Goal: Check status

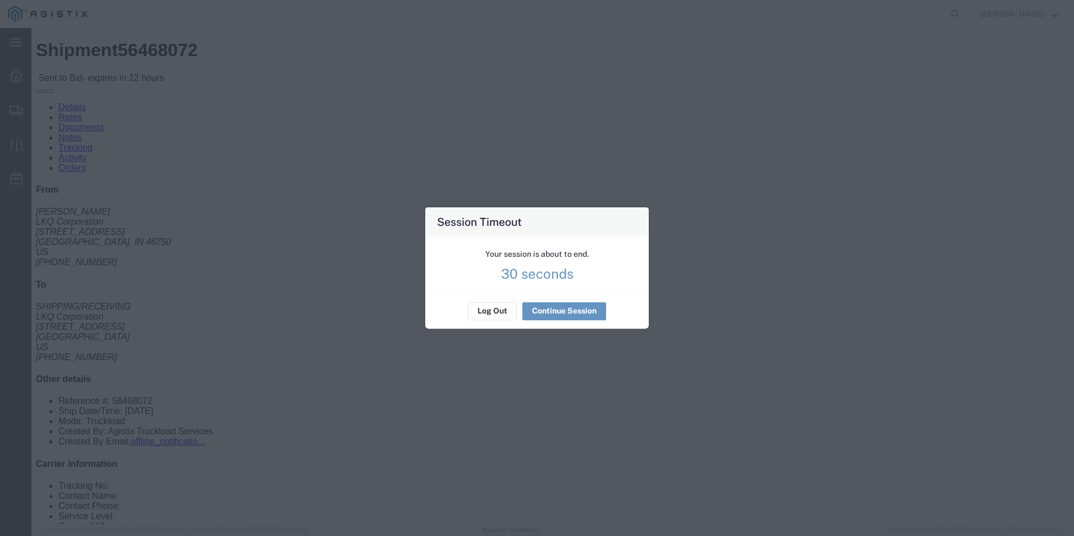
click at [579, 293] on div "Your session is about to end. 30 seconds" at bounding box center [536, 264] width 223 height 57
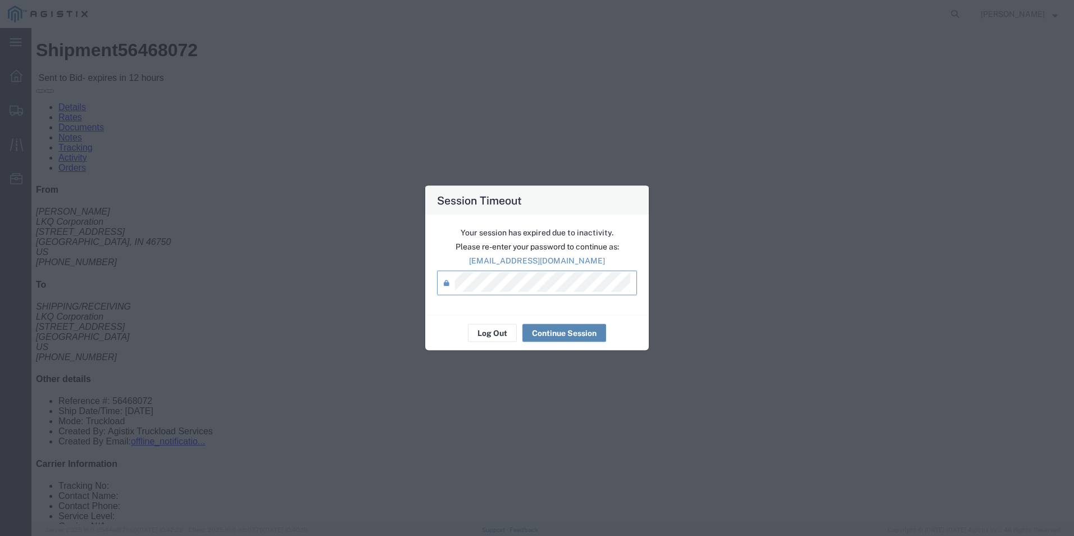
click at [561, 332] on button "Continue Session" at bounding box center [564, 333] width 84 height 18
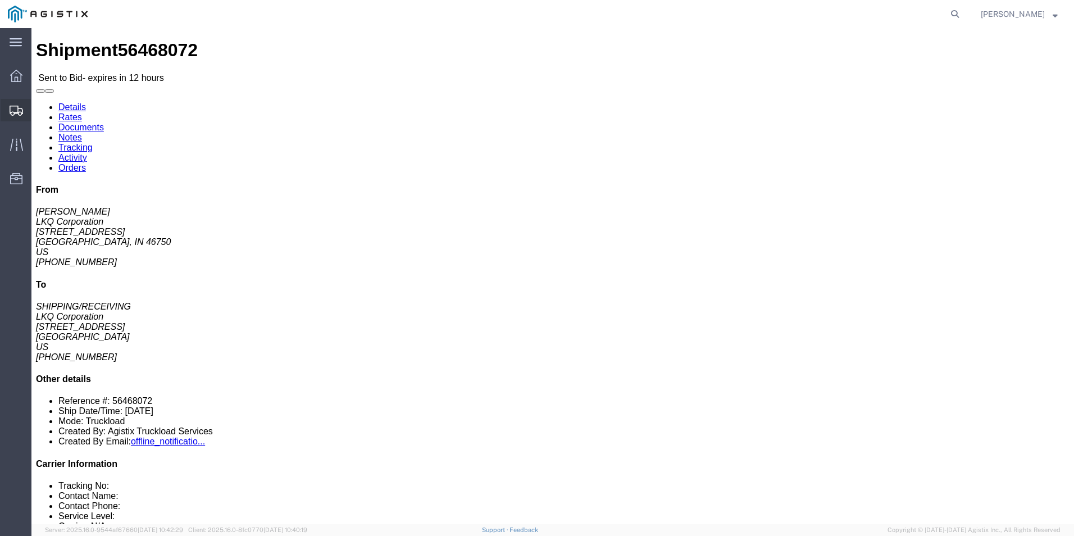
click at [19, 111] on icon at bounding box center [16, 111] width 13 height 10
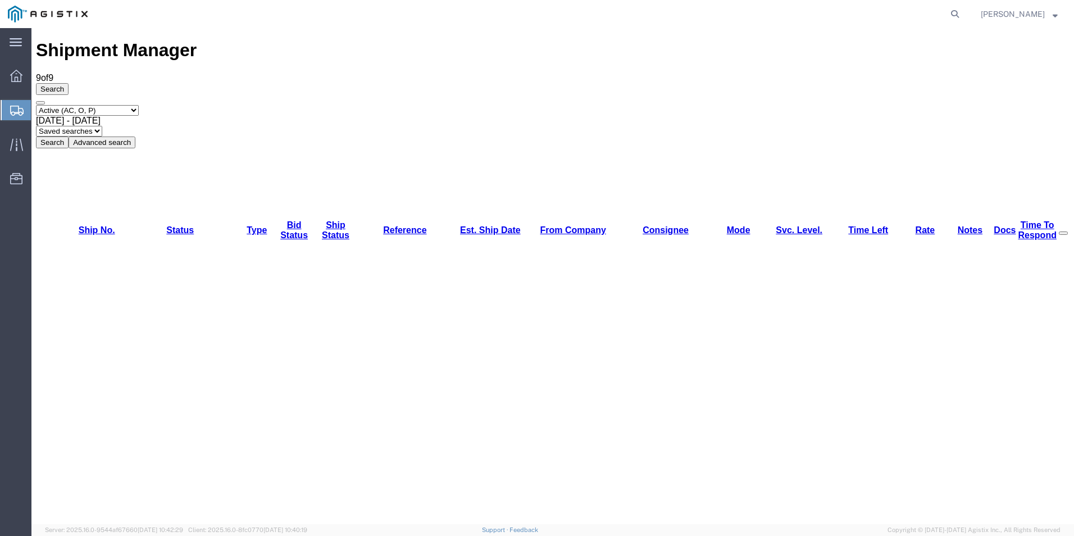
click at [366, 40] on div "Shipment Manager 9 of 9 Search Select status Active (AC, O, P) All Approved Awa…" at bounding box center [552, 94] width 1033 height 108
